Goal: Share content: Share content

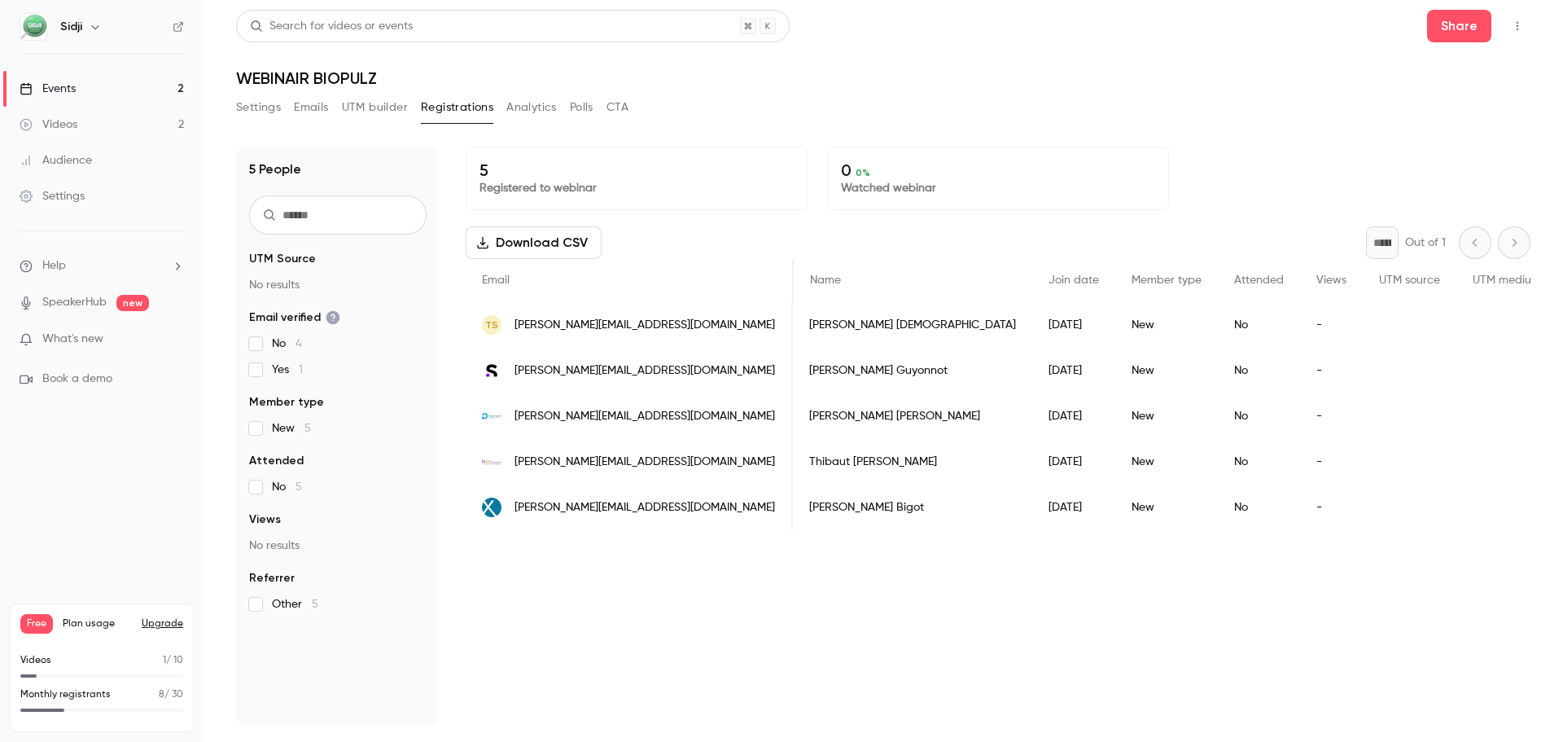
scroll to position [0, 23]
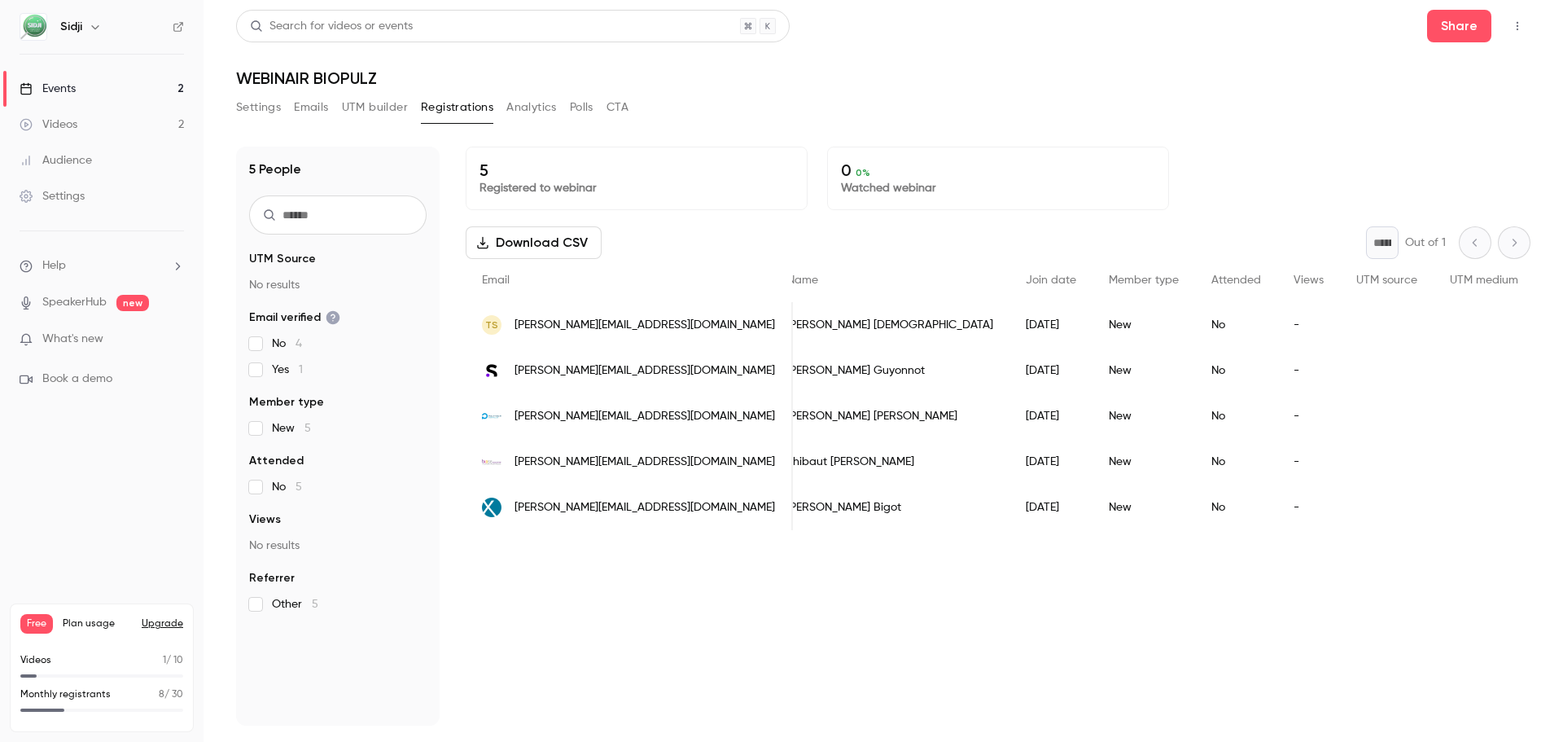
click at [83, 96] on link "Events 2" at bounding box center [102, 89] width 204 height 36
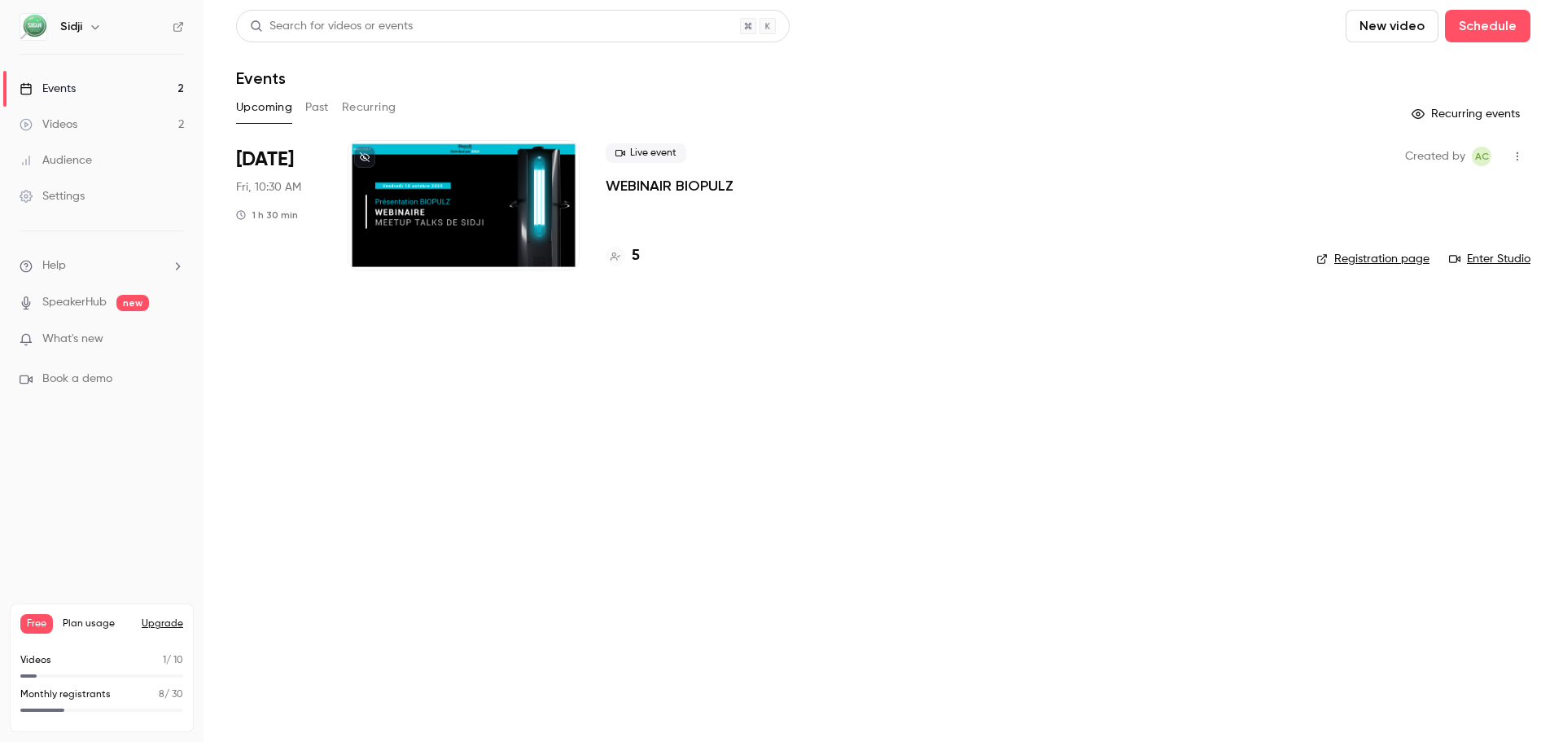
click at [94, 92] on link "Events 2" at bounding box center [102, 89] width 204 height 36
click at [99, 136] on link "Videos 2" at bounding box center [102, 125] width 204 height 36
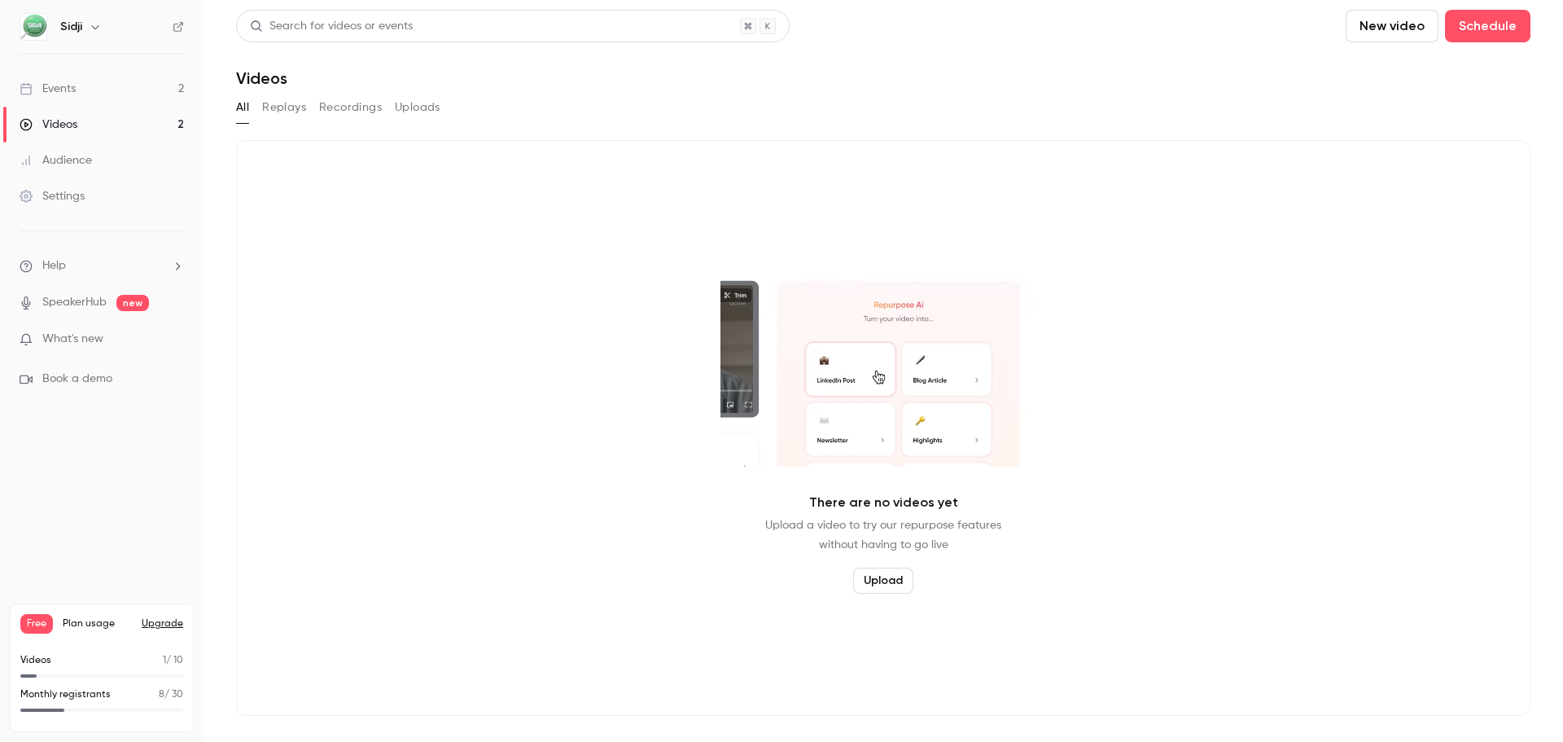
click at [278, 107] on button "Replays" at bounding box center [284, 107] width 44 height 26
click at [346, 107] on button "Recordings" at bounding box center [350, 107] width 63 height 26
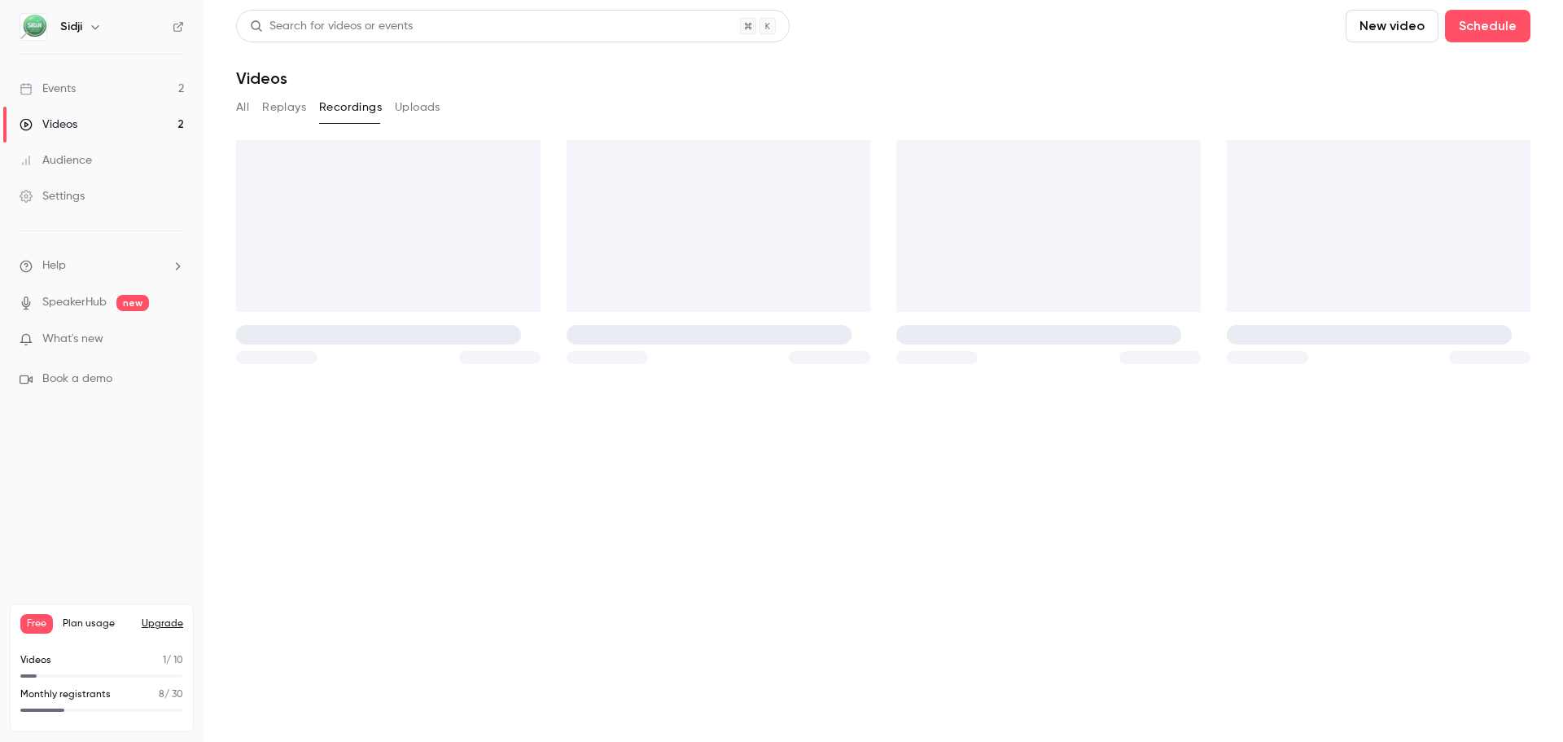
click at [406, 108] on button "Uploads" at bounding box center [418, 107] width 46 height 26
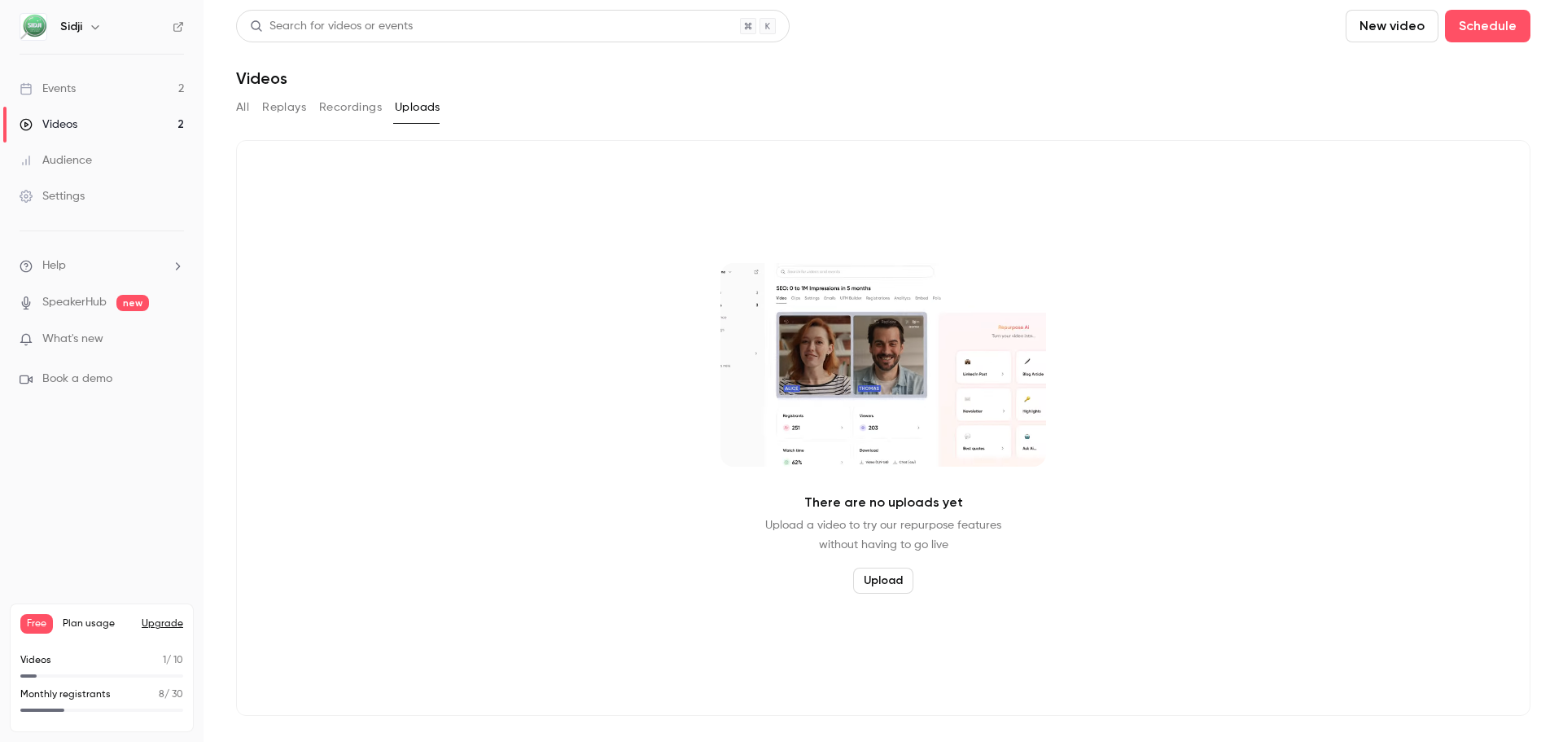
click at [358, 111] on button "Recordings" at bounding box center [350, 107] width 63 height 26
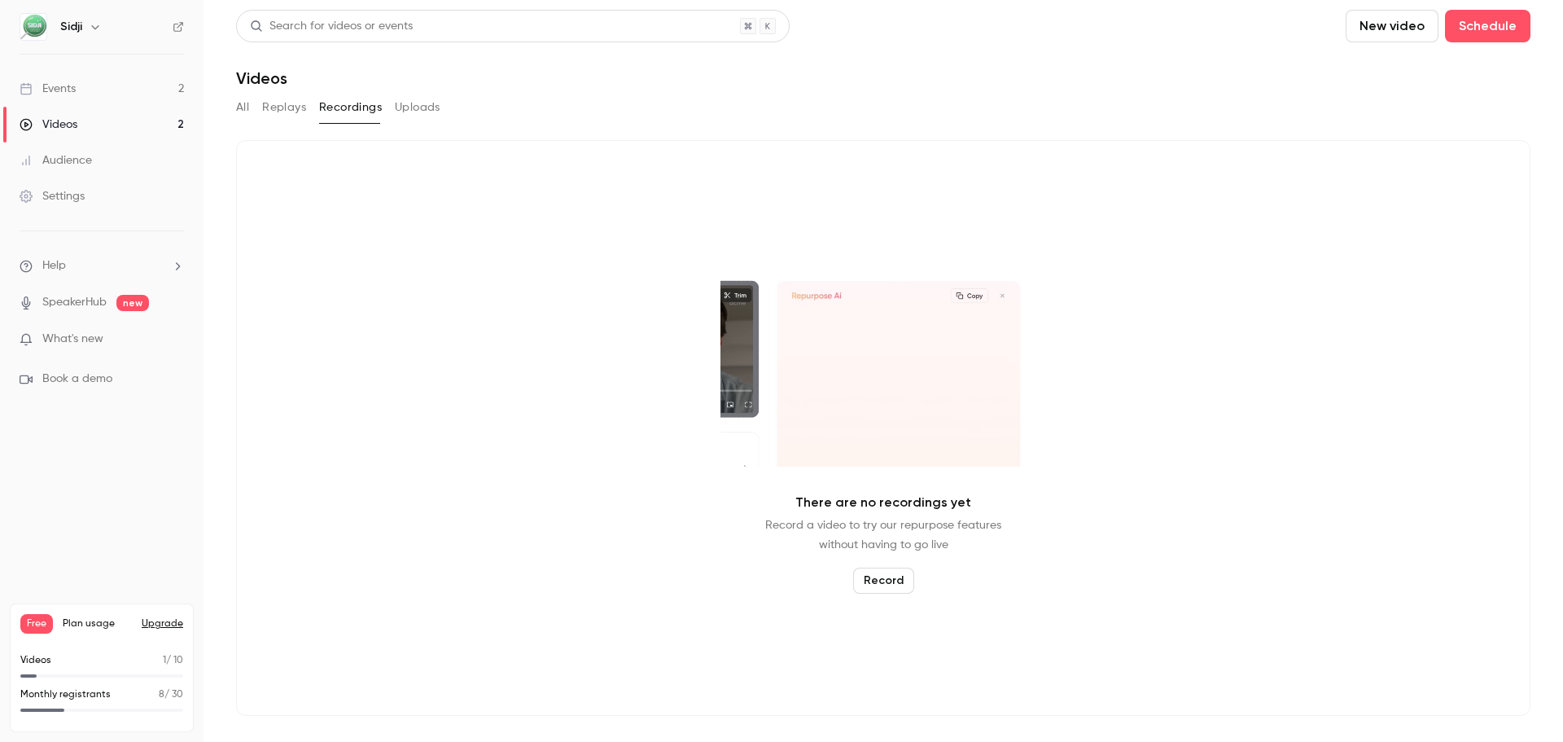
click at [272, 108] on button "Replays" at bounding box center [284, 107] width 44 height 26
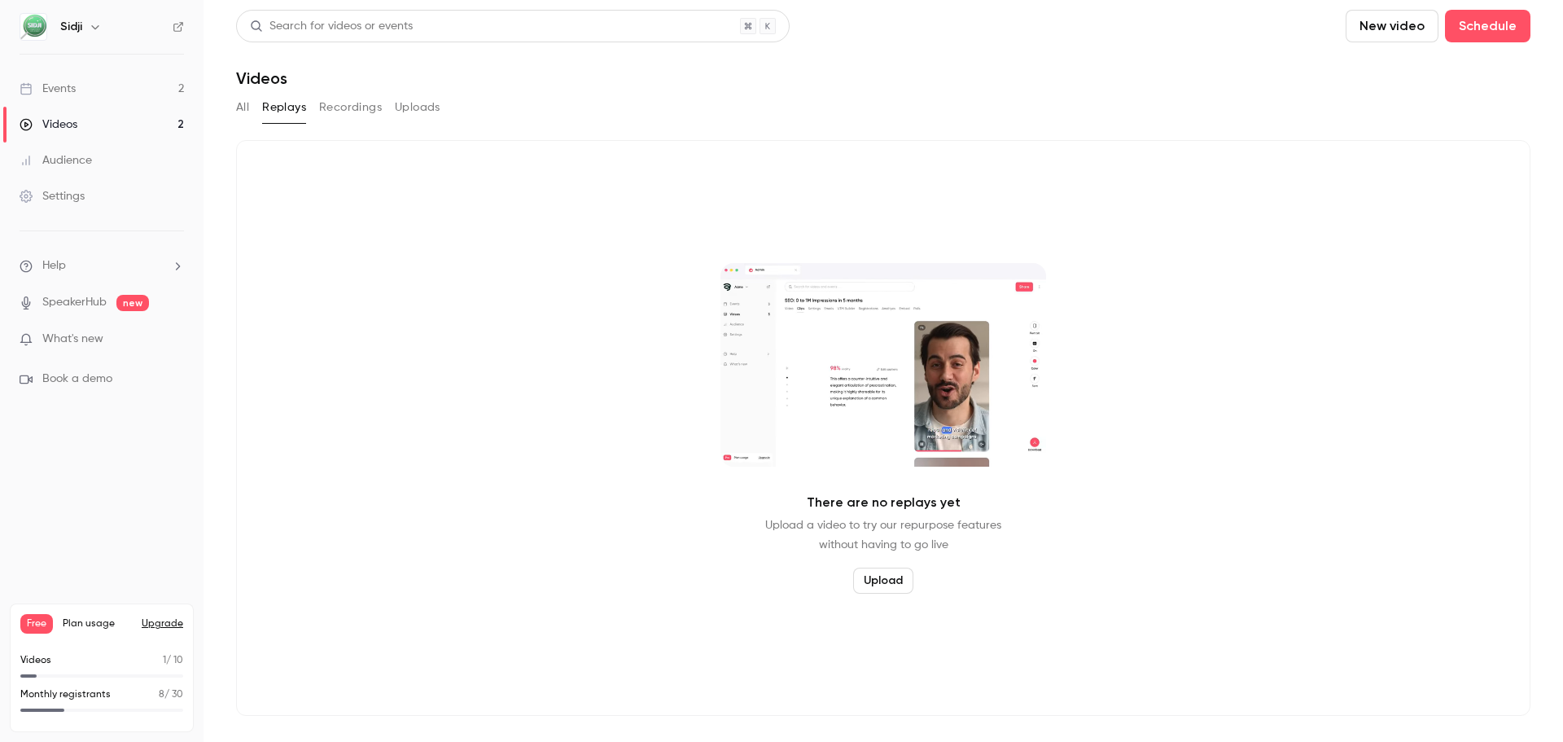
click at [245, 108] on button "All" at bounding box center [242, 107] width 13 height 26
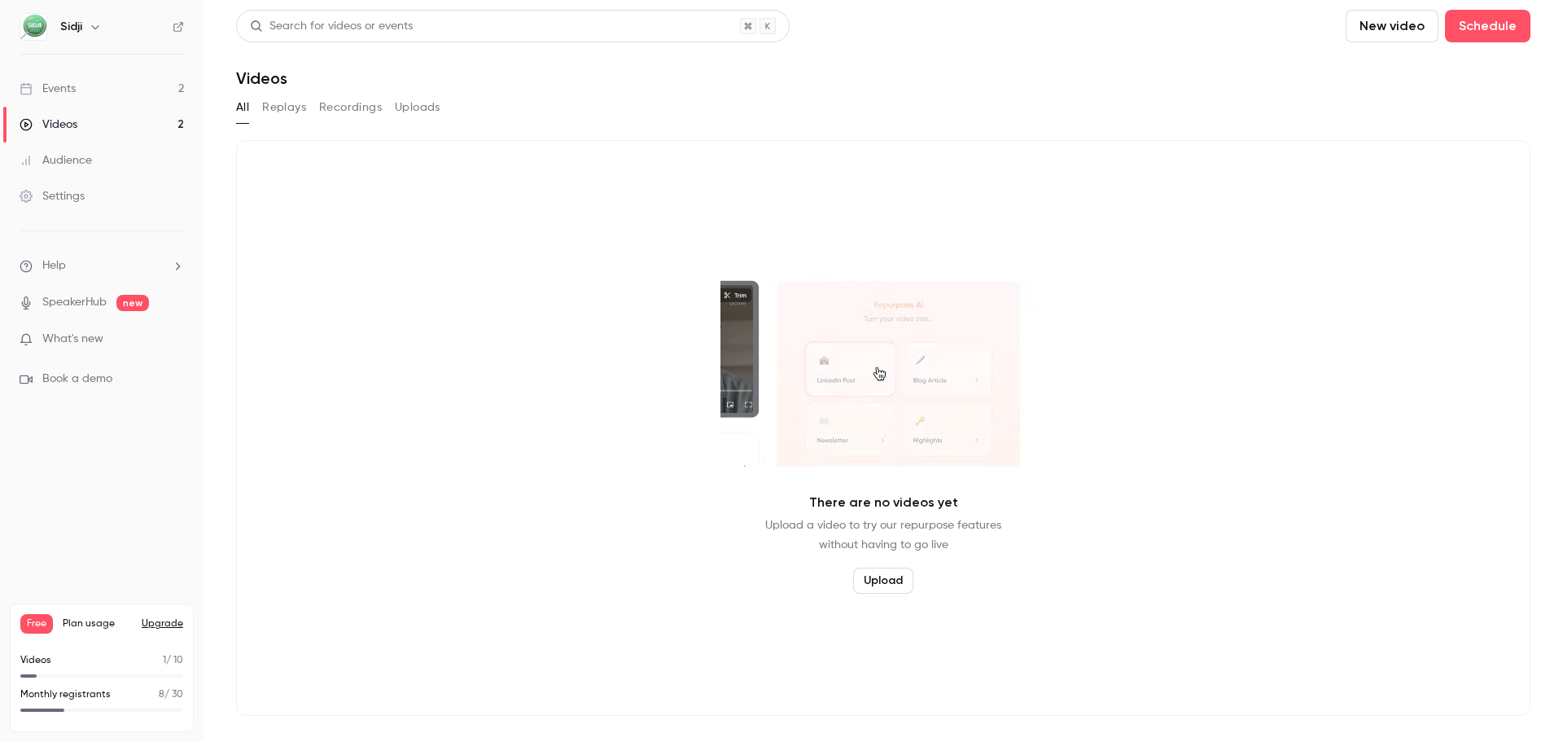
click at [280, 118] on button "Replays" at bounding box center [284, 107] width 44 height 26
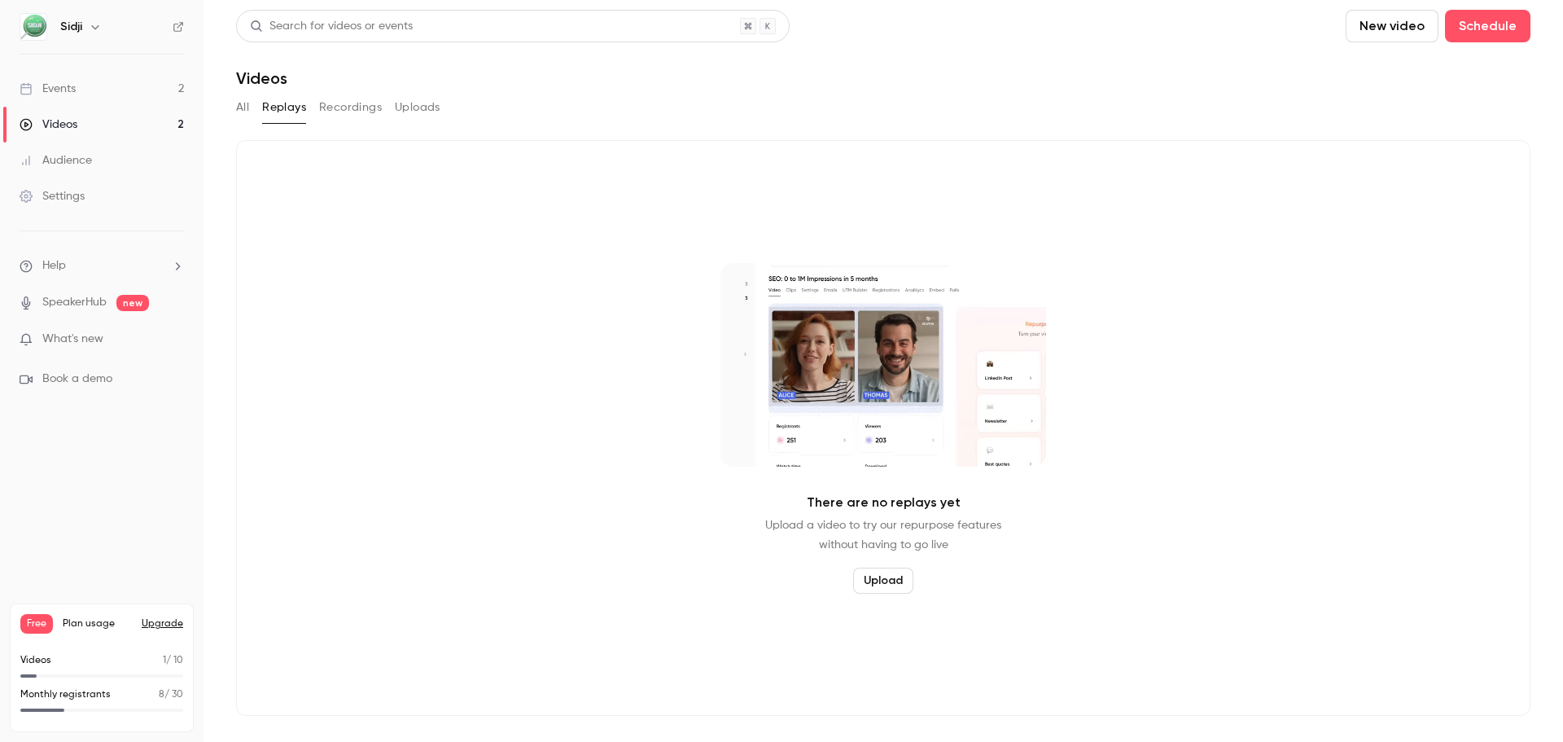
click at [143, 103] on link "Events 2" at bounding box center [102, 89] width 204 height 36
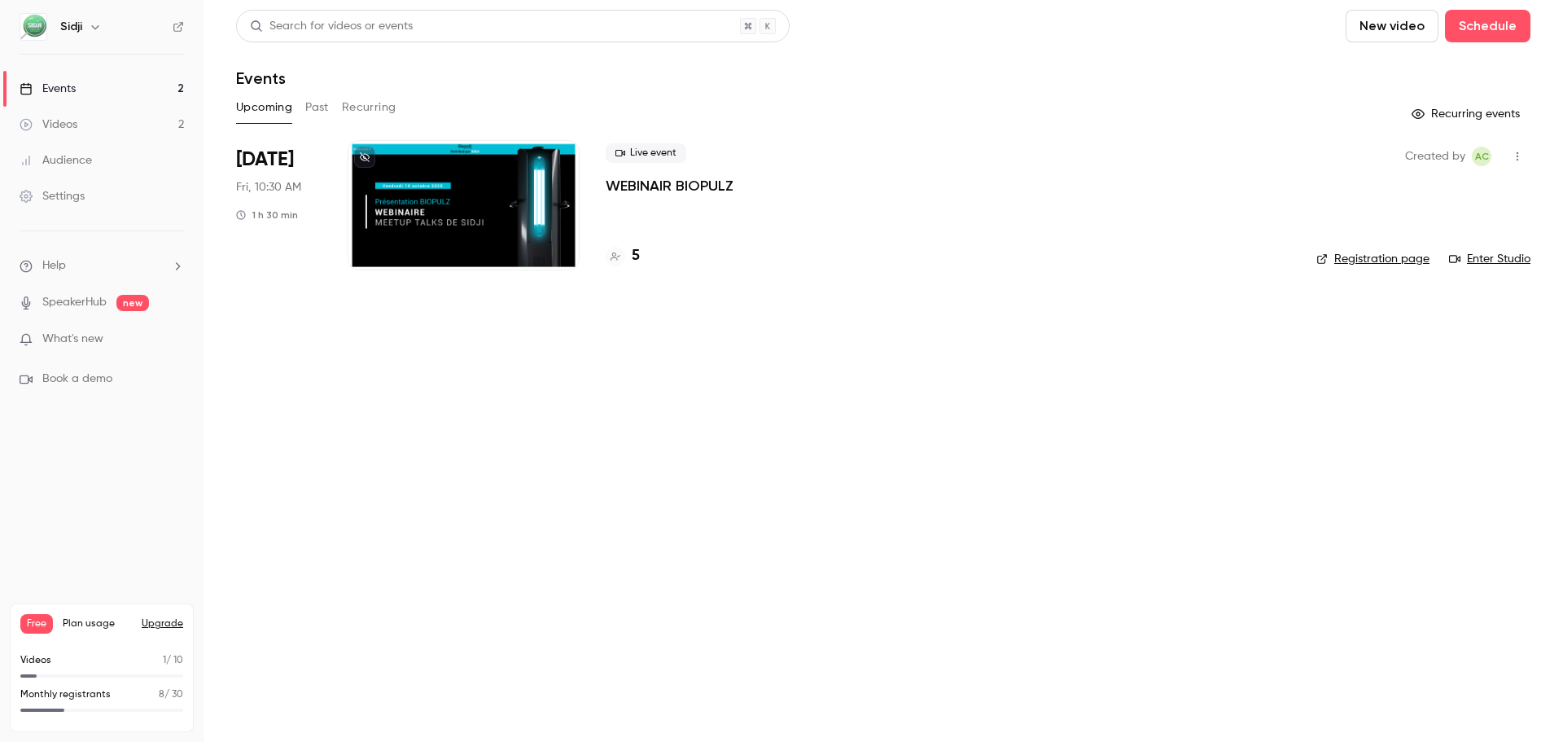
click at [682, 184] on p "WEBINAIR BIOPULZ" at bounding box center [670, 186] width 128 height 20
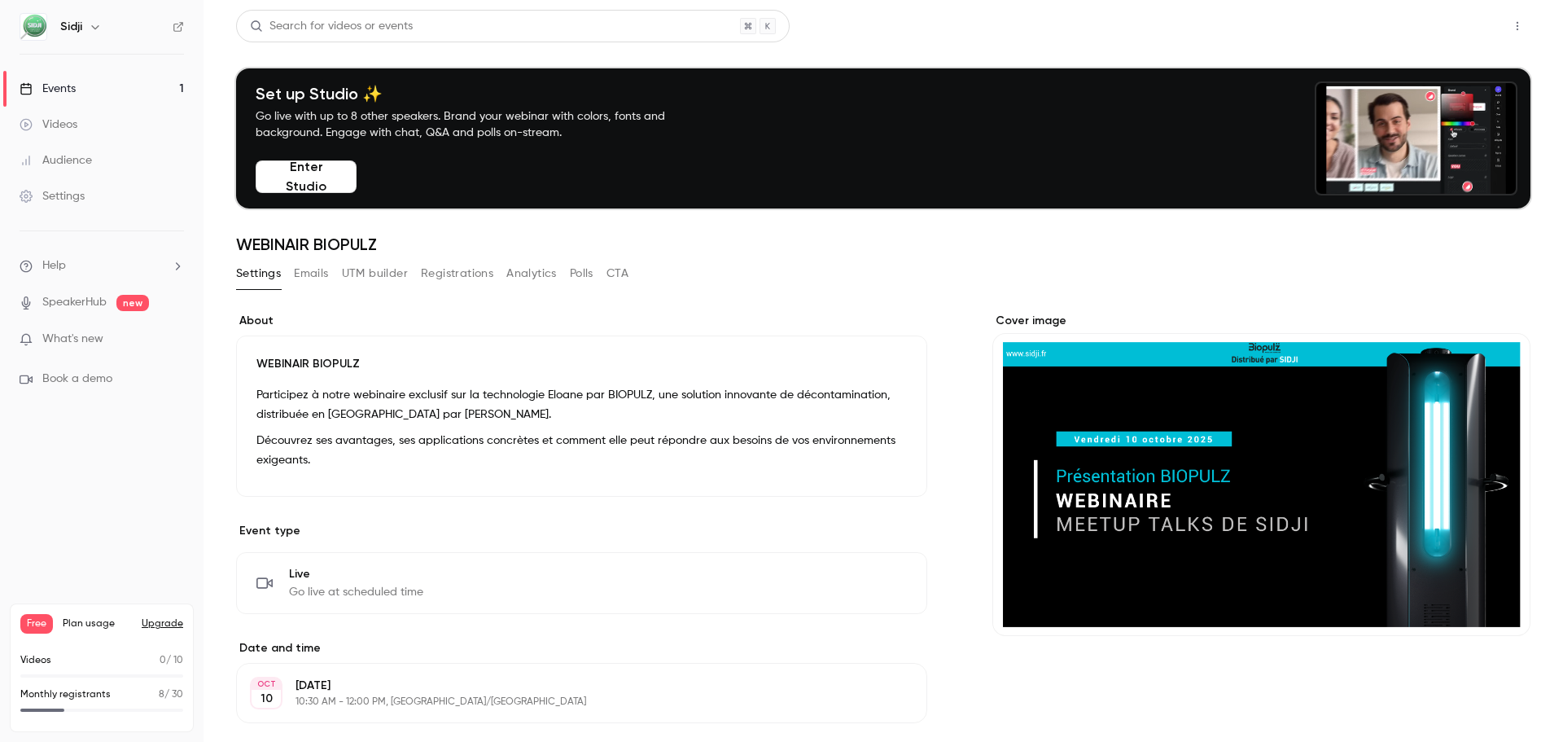
click at [1469, 25] on button "Share" at bounding box center [1459, 26] width 64 height 33
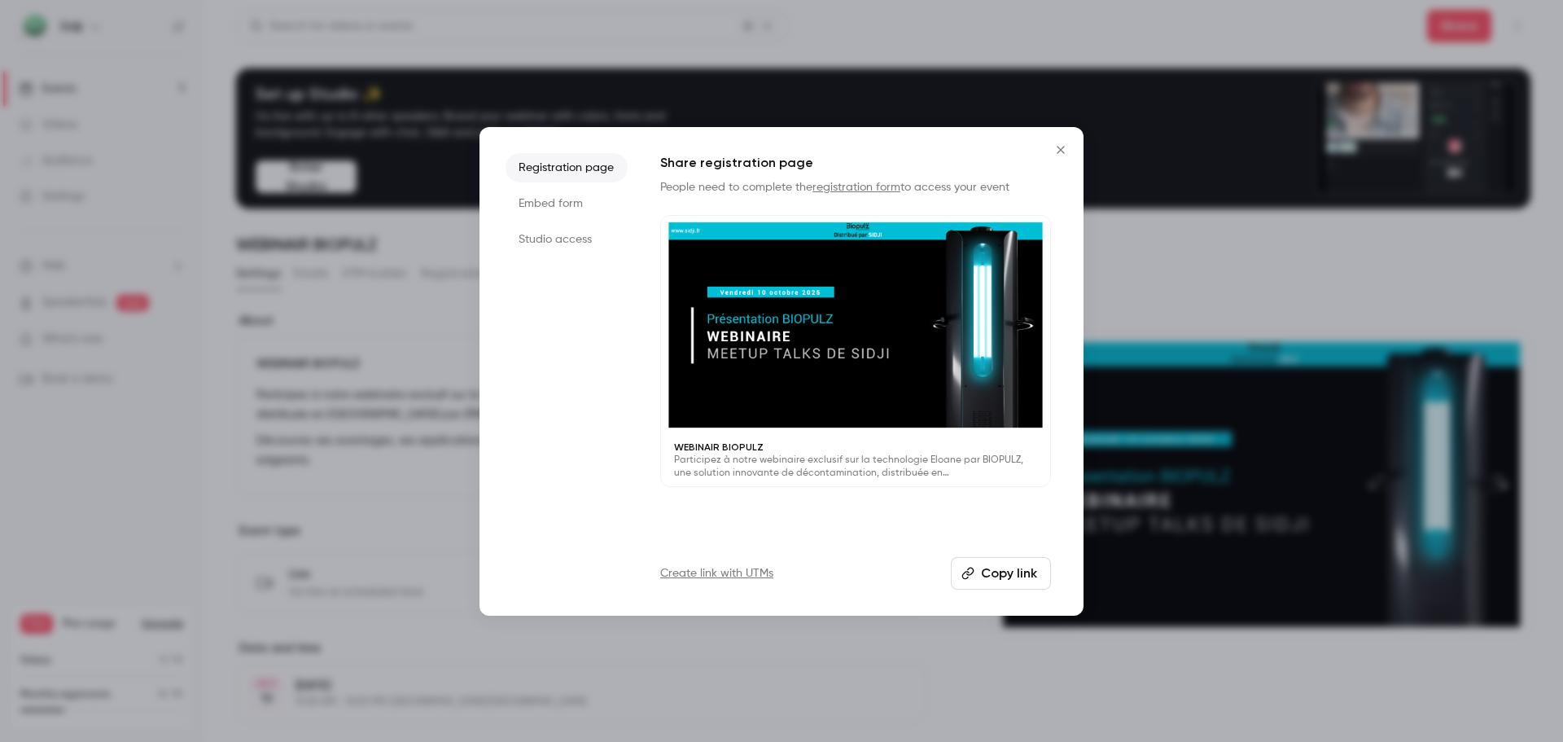
click at [594, 233] on li "Studio access" at bounding box center [567, 239] width 122 height 29
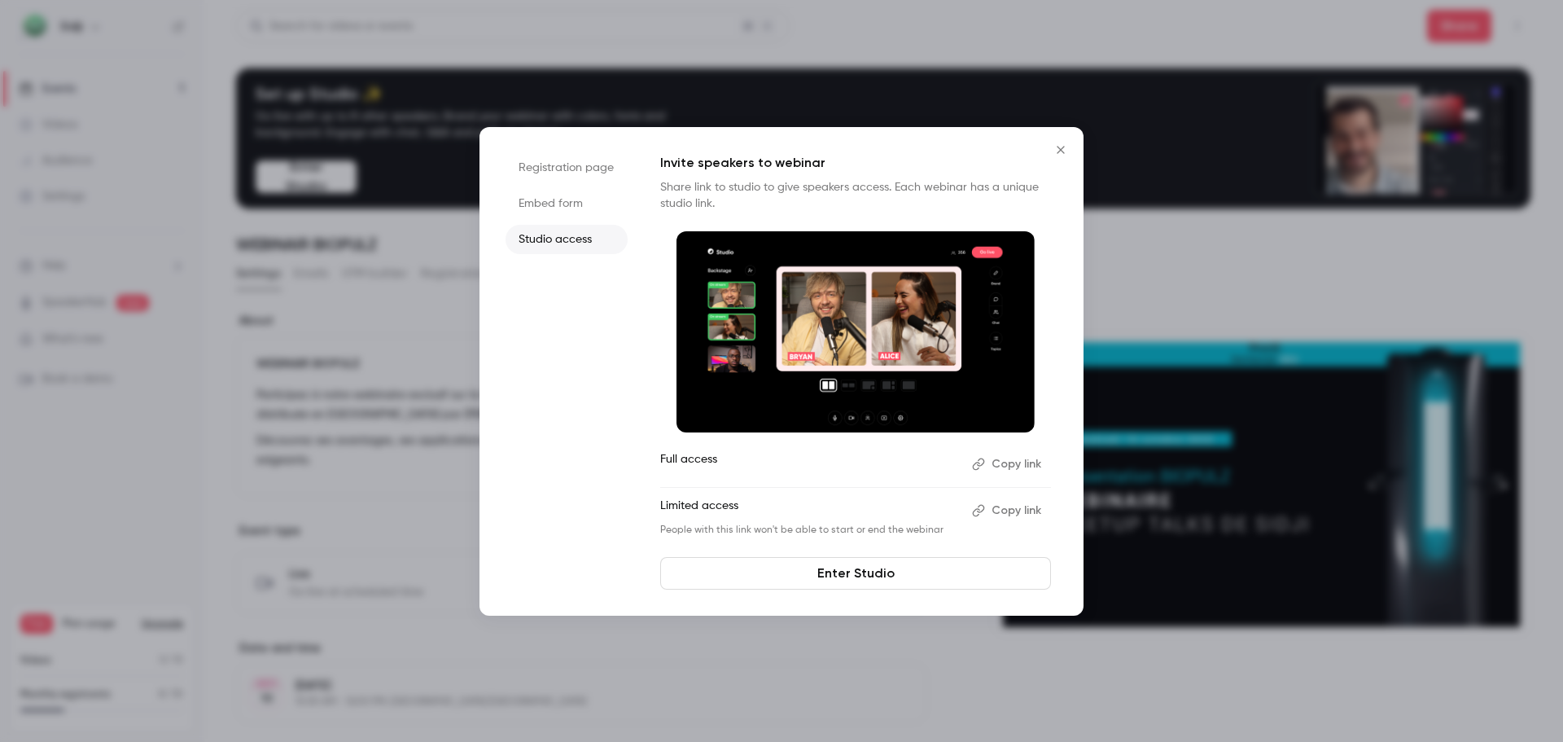
click at [992, 462] on button "Copy link" at bounding box center [1008, 464] width 85 height 26
click at [1060, 150] on icon "Close" at bounding box center [1060, 149] width 7 height 7
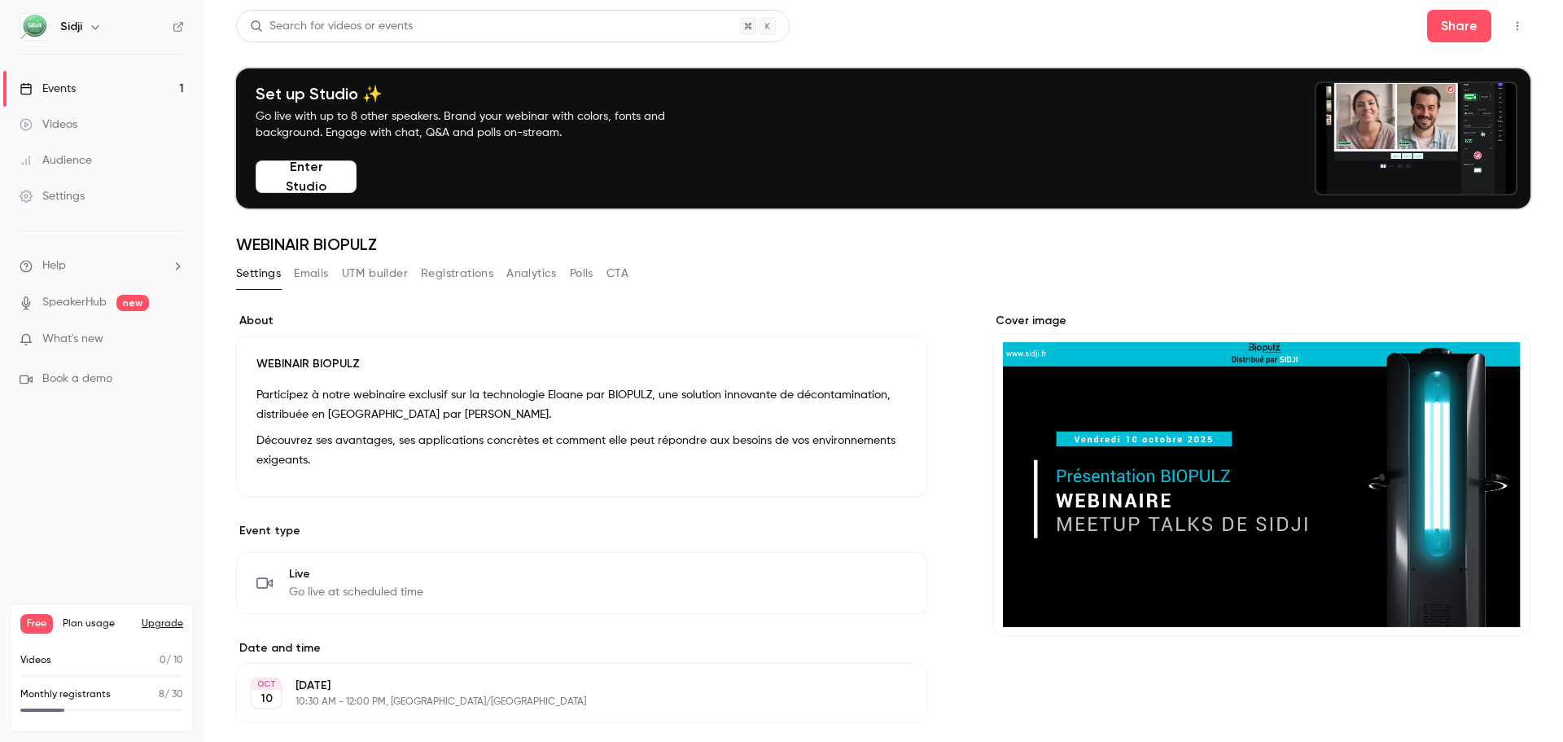
click at [165, 86] on link "Events 1" at bounding box center [102, 89] width 204 height 36
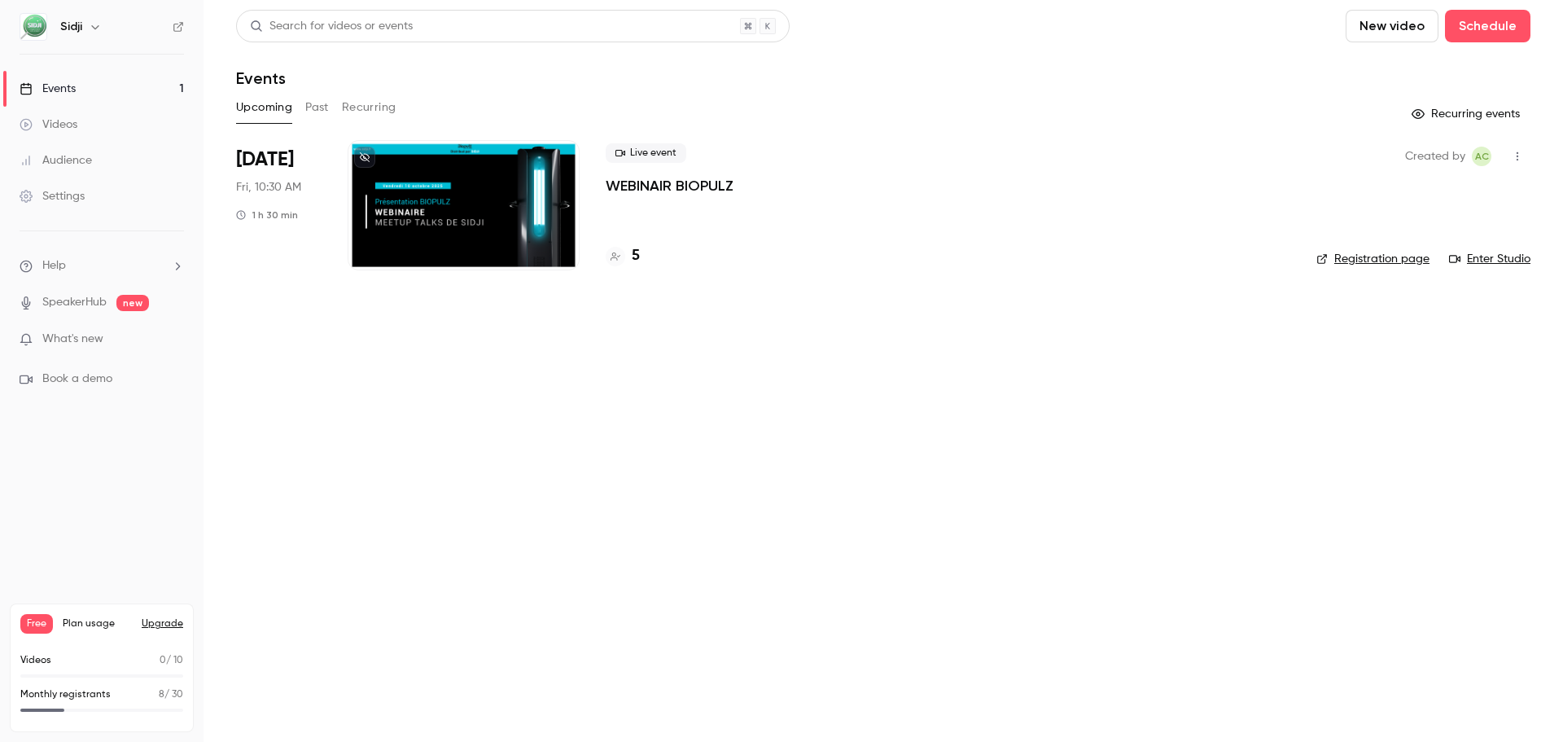
click at [629, 255] on div "5" at bounding box center [623, 256] width 34 height 22
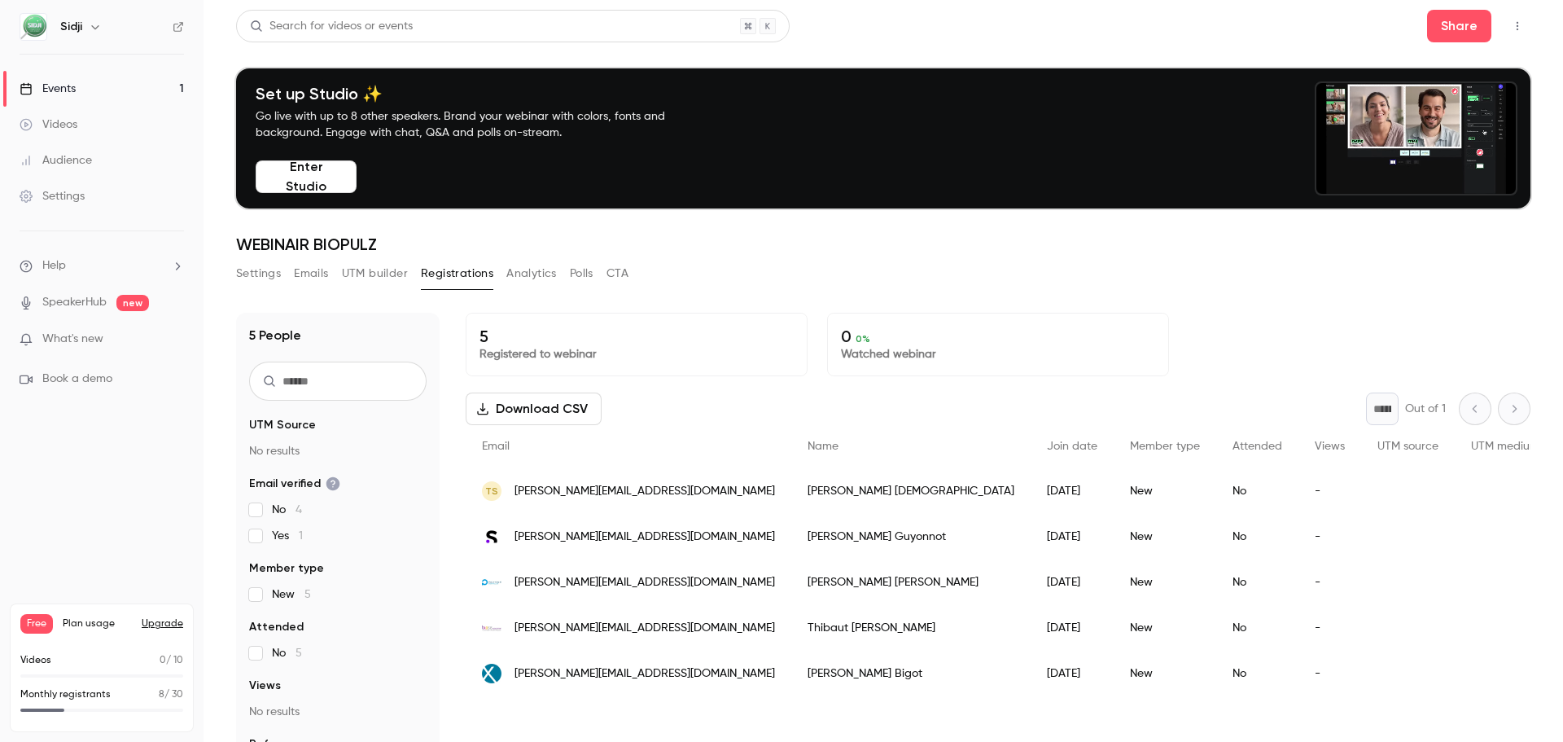
click at [140, 85] on link "Events 1" at bounding box center [102, 89] width 204 height 36
